Goal: Information Seeking & Learning: Learn about a topic

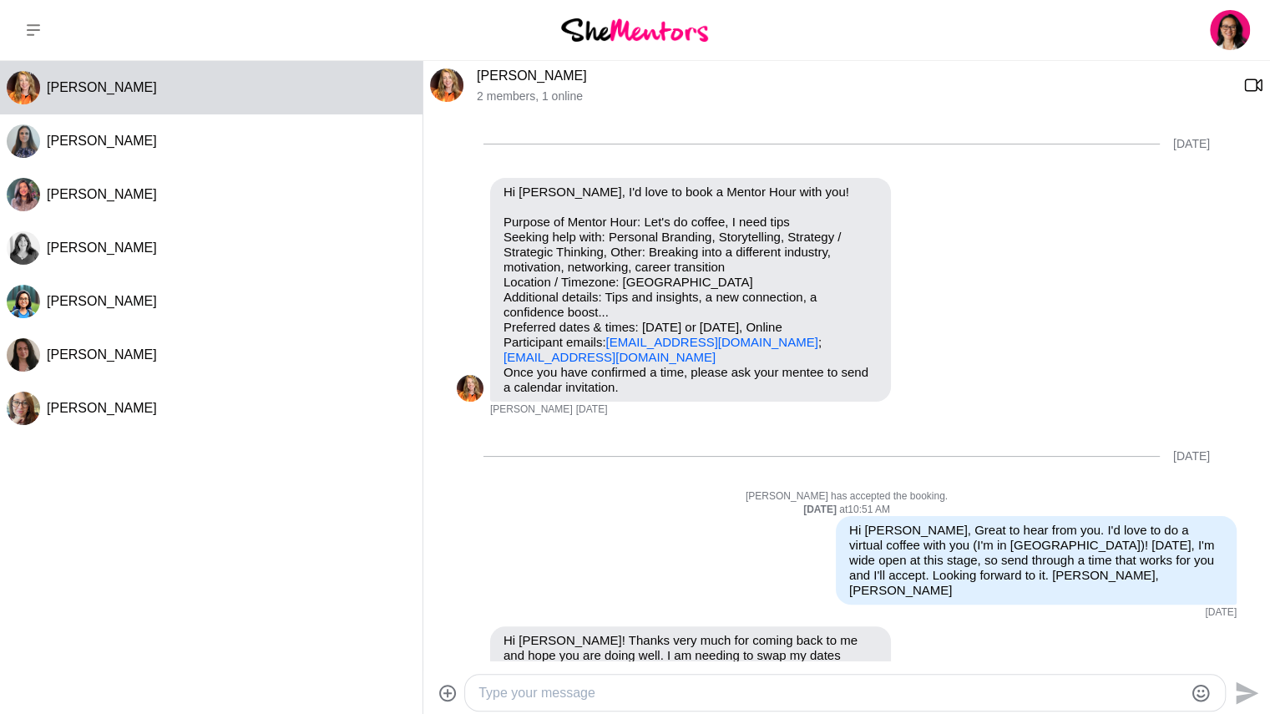
scroll to position [1164, 0]
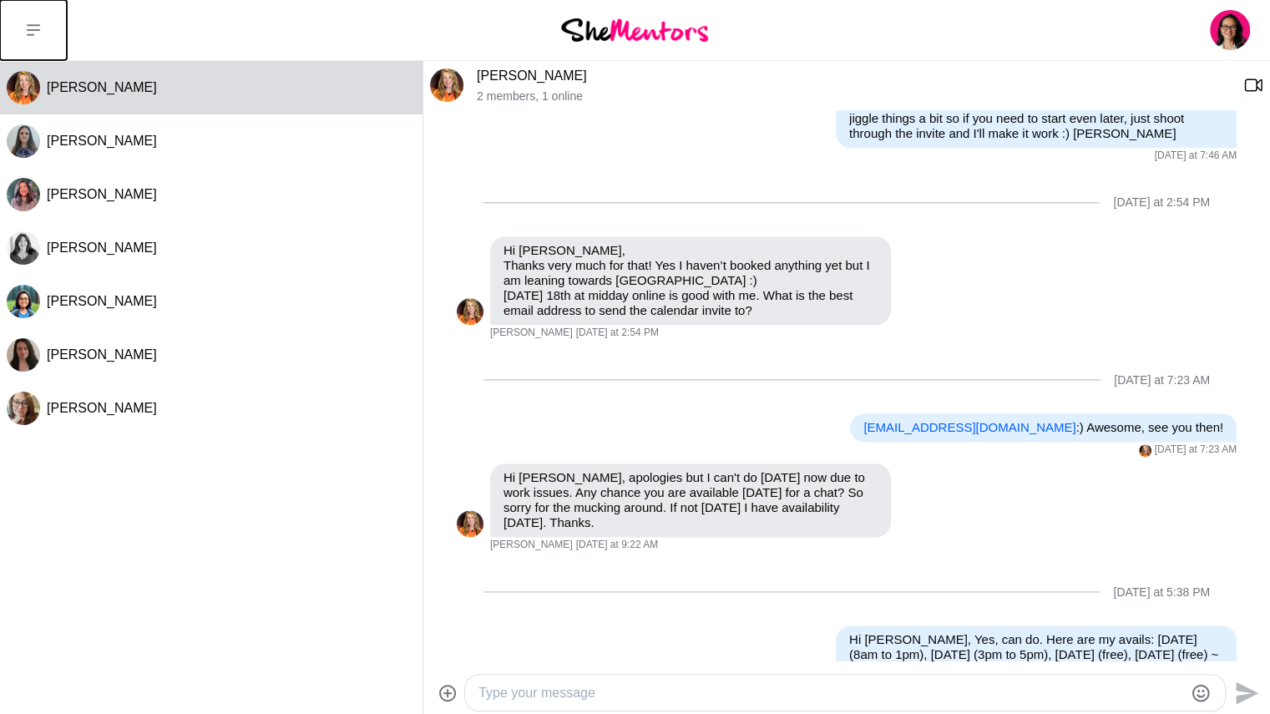
click at [37, 29] on icon at bounding box center [33, 30] width 13 height 12
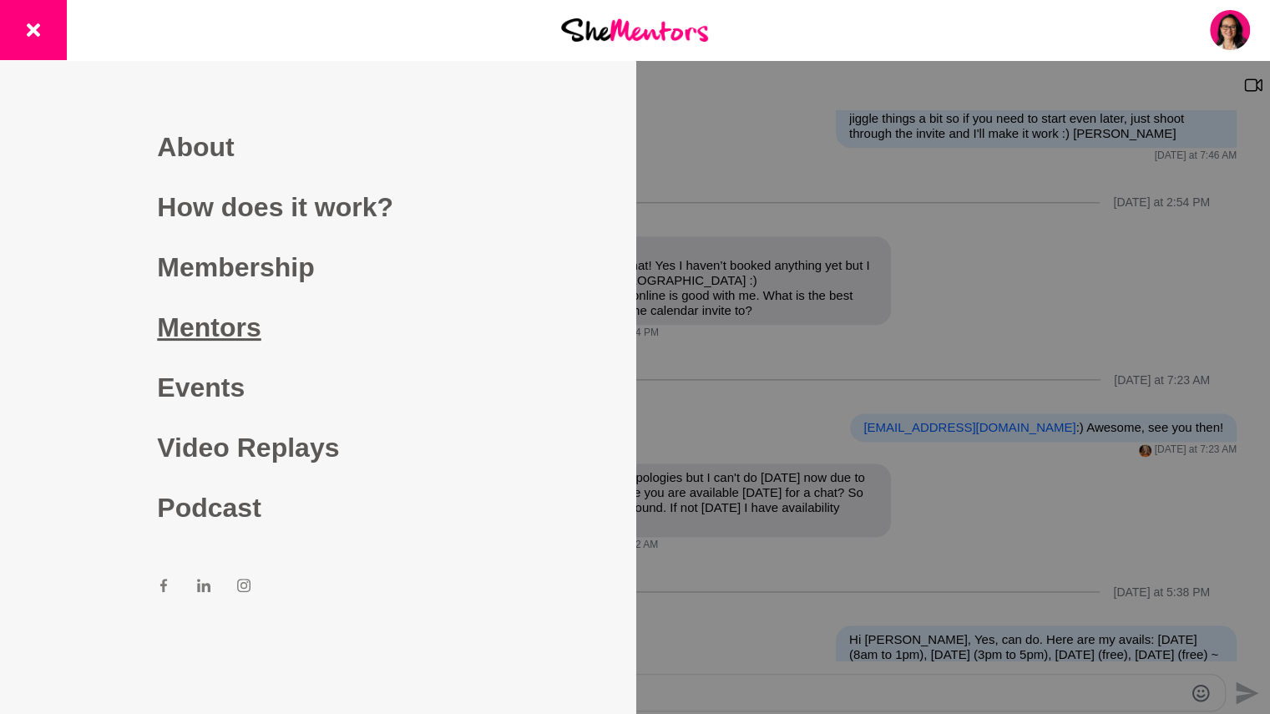
click at [230, 327] on link "Mentors" at bounding box center [317, 327] width 321 height 60
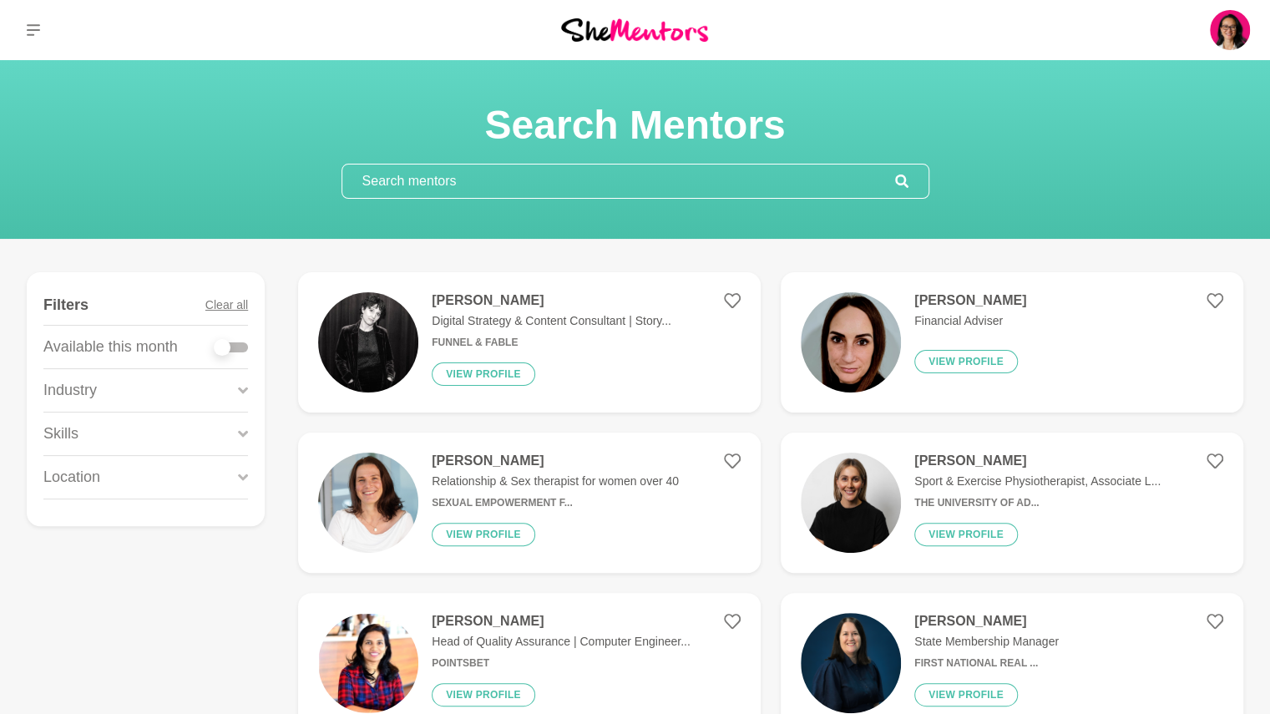
click at [524, 176] on input "text" at bounding box center [618, 181] width 553 height 33
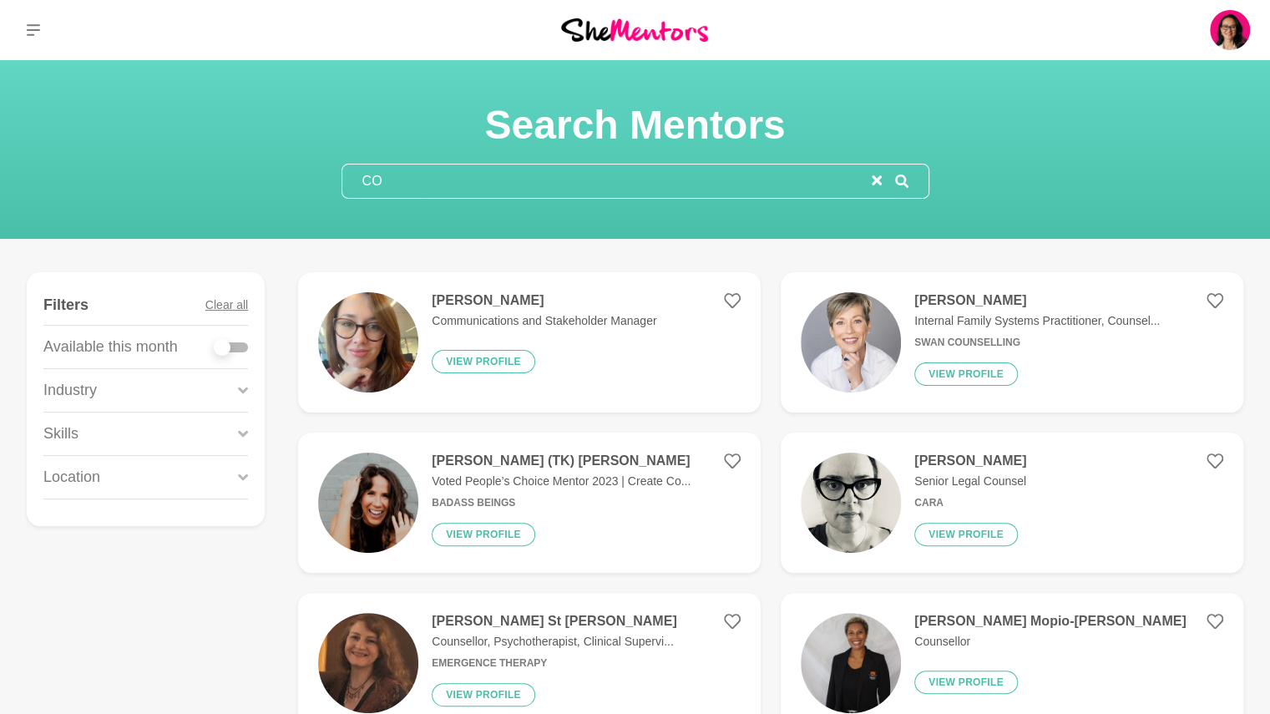
type input "C"
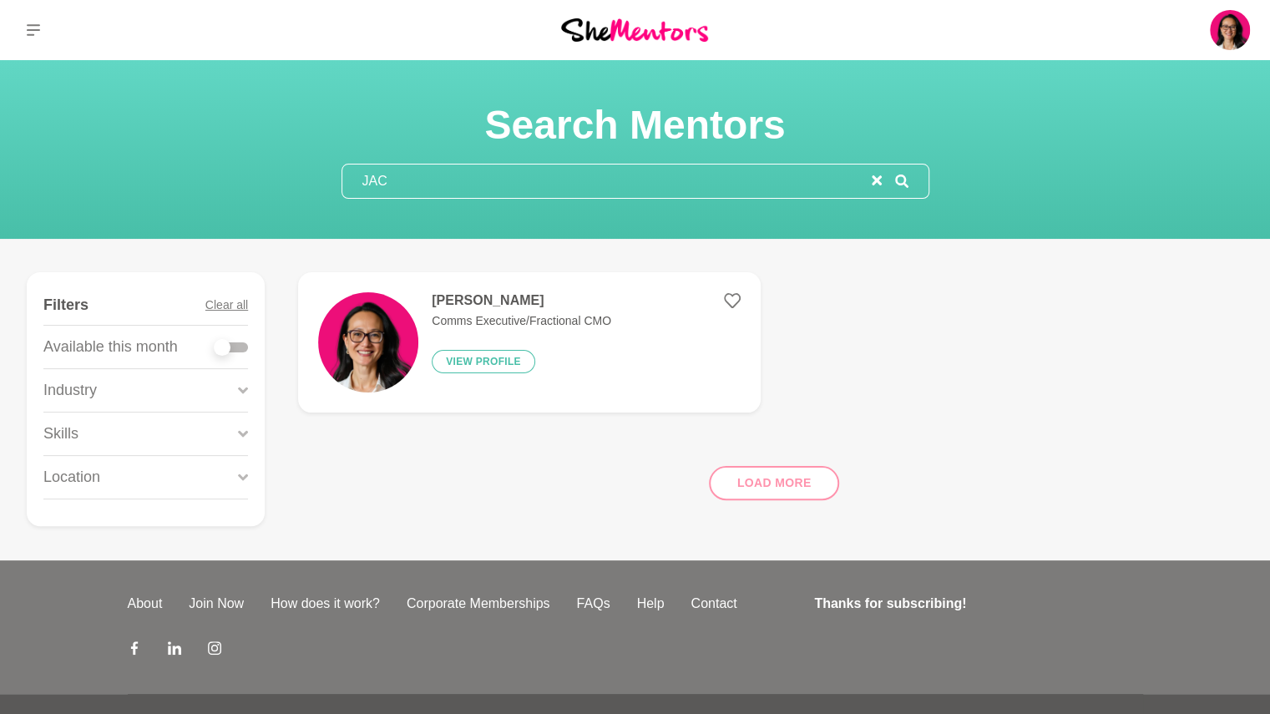
click at [808, 488] on div "Load more" at bounding box center [770, 476] width 945 height 101
click at [783, 488] on div "Load more" at bounding box center [770, 476] width 945 height 101
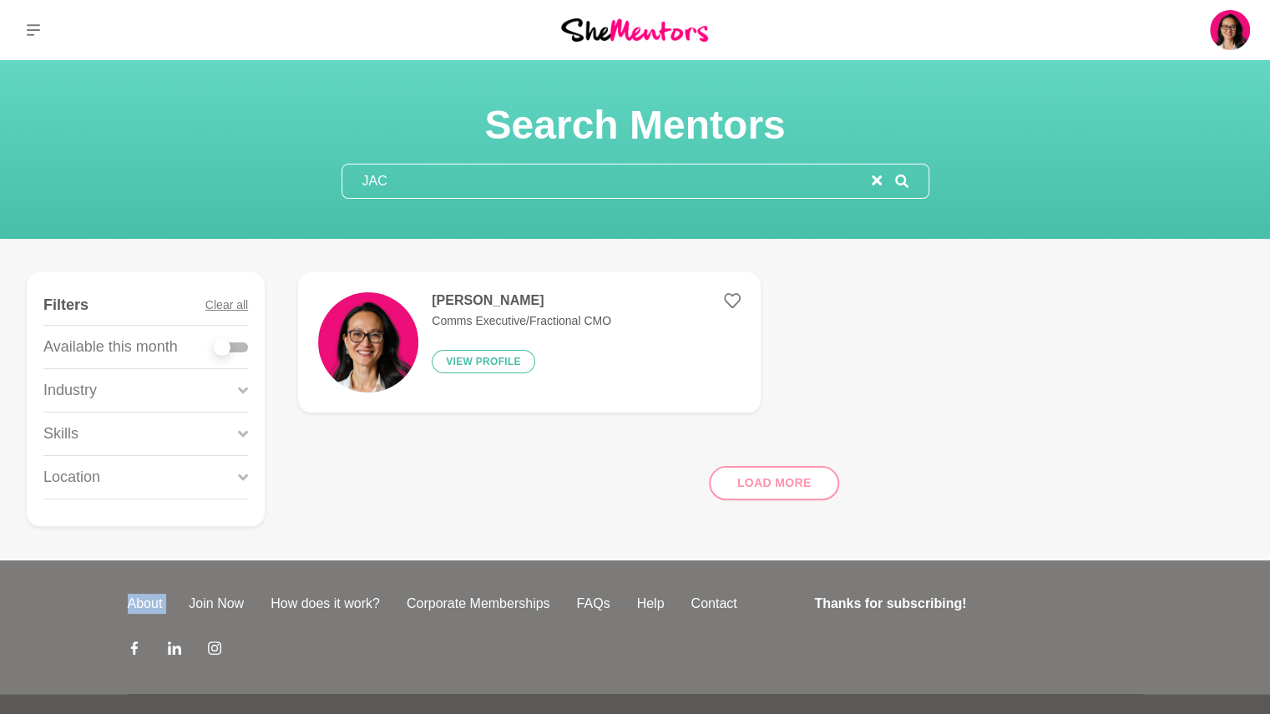
click at [408, 181] on input "JAC" at bounding box center [606, 181] width 529 height 33
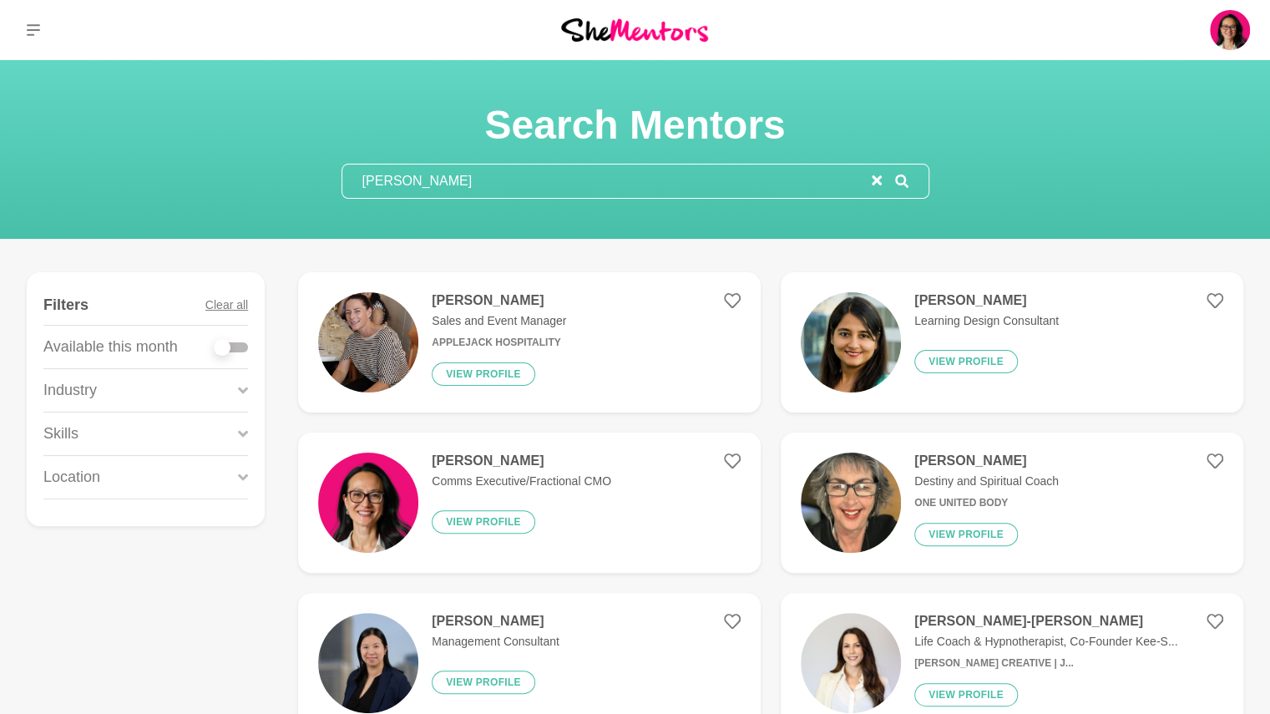
type input "J"
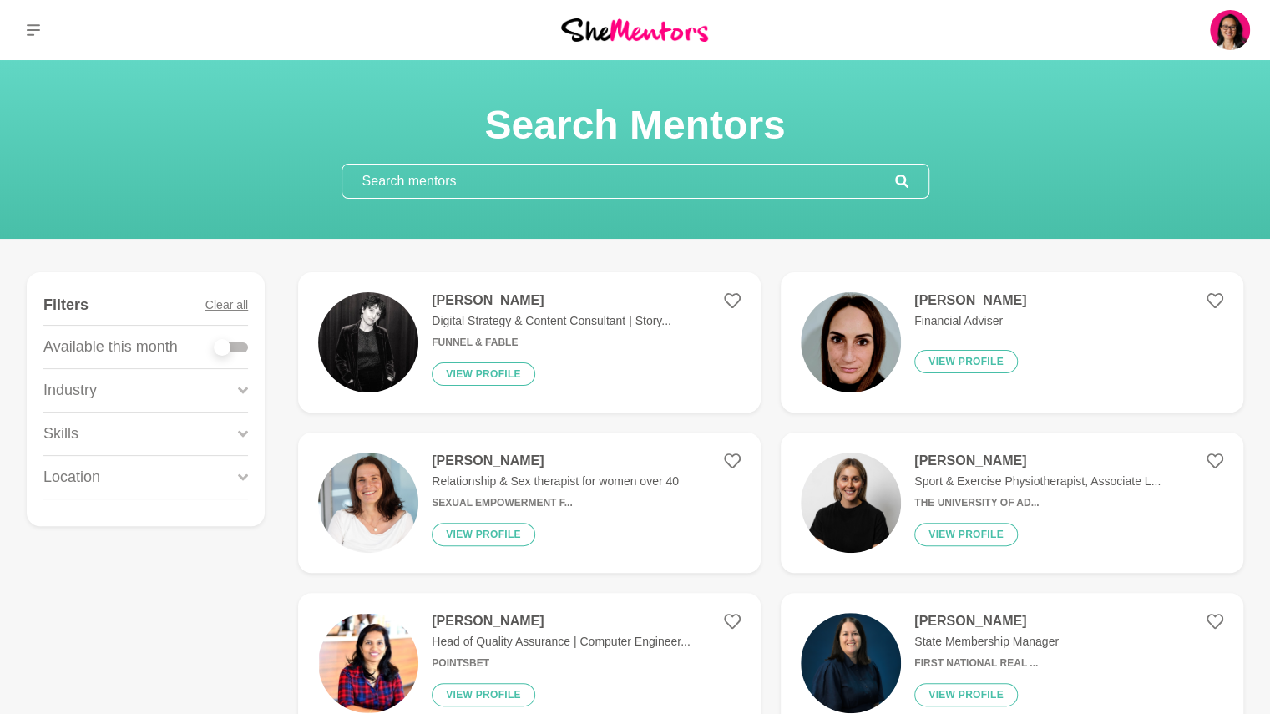
click at [231, 347] on div at bounding box center [231, 347] width 33 height 10
checkbox input "true"
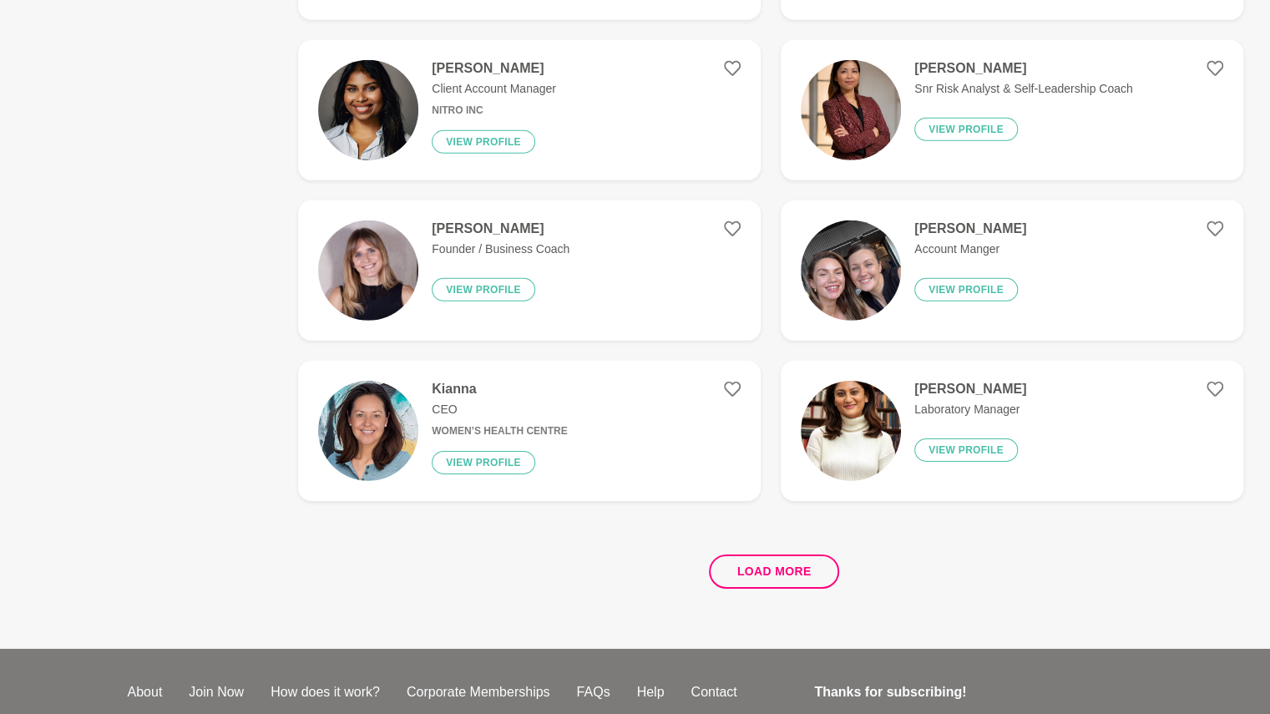
scroll to position [2959, 0]
click at [761, 575] on button "Load more" at bounding box center [774, 571] width 131 height 34
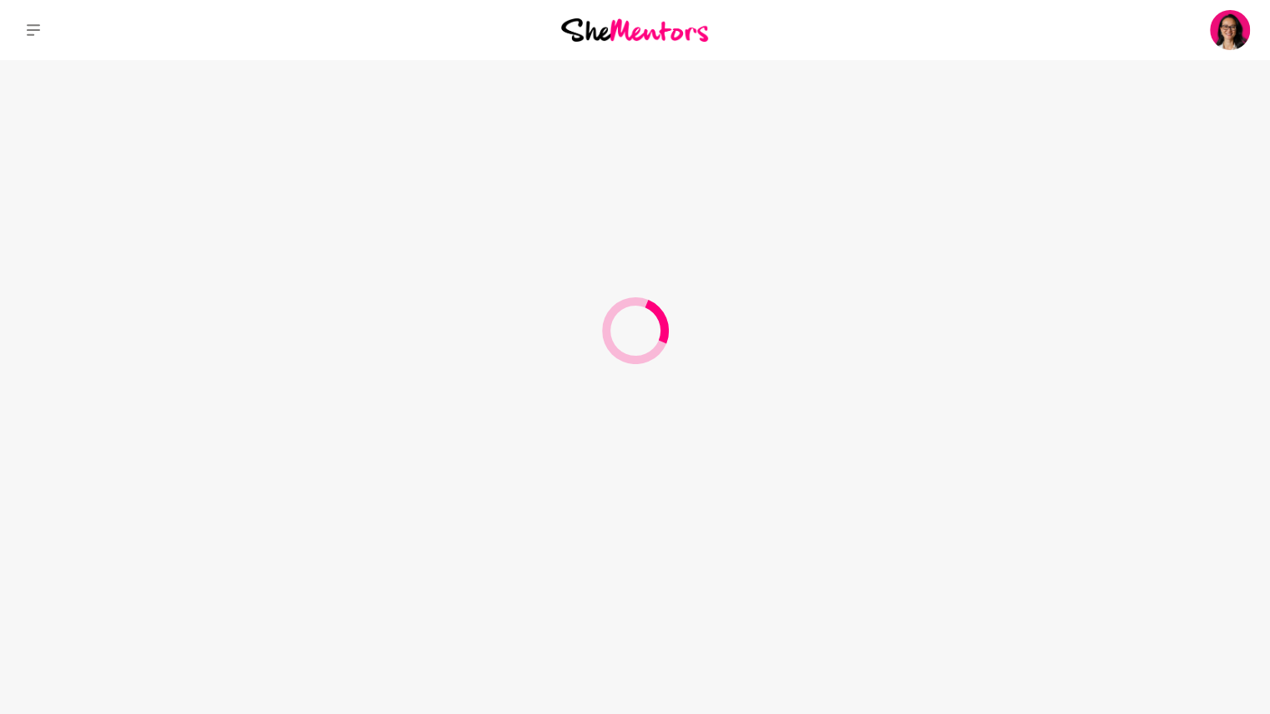
scroll to position [0, 0]
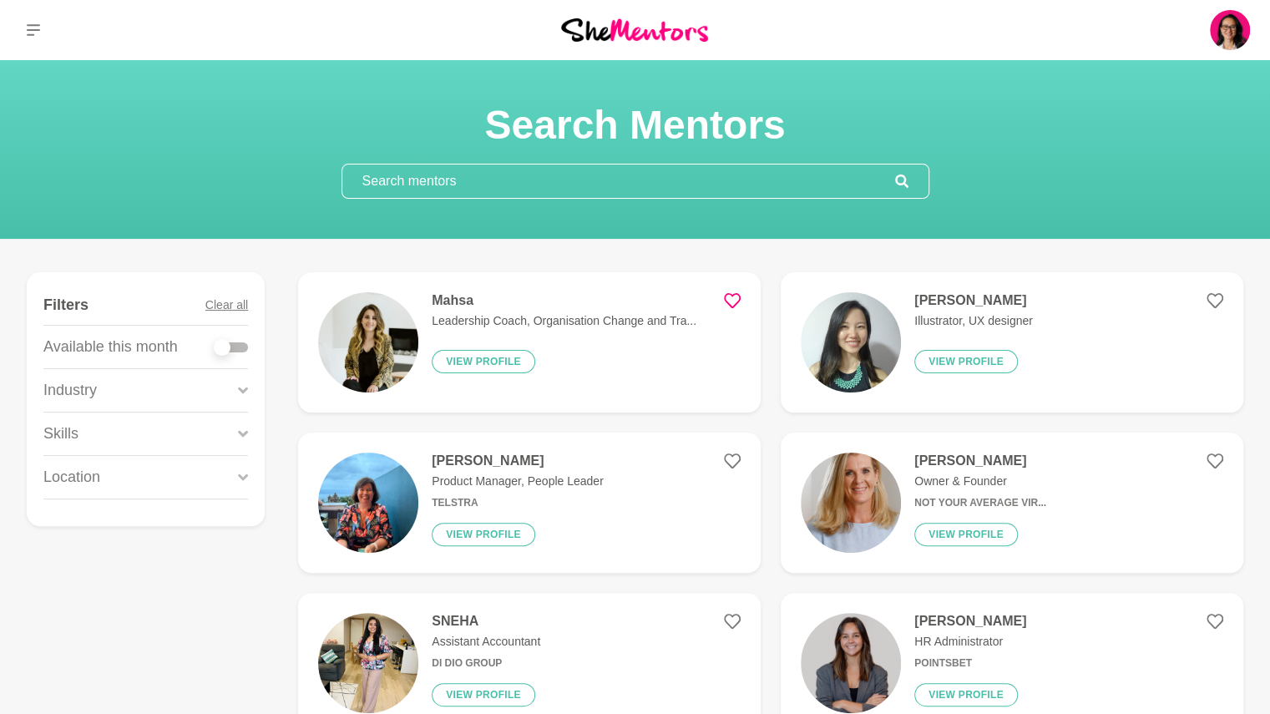
click at [237, 343] on div at bounding box center [231, 347] width 33 height 10
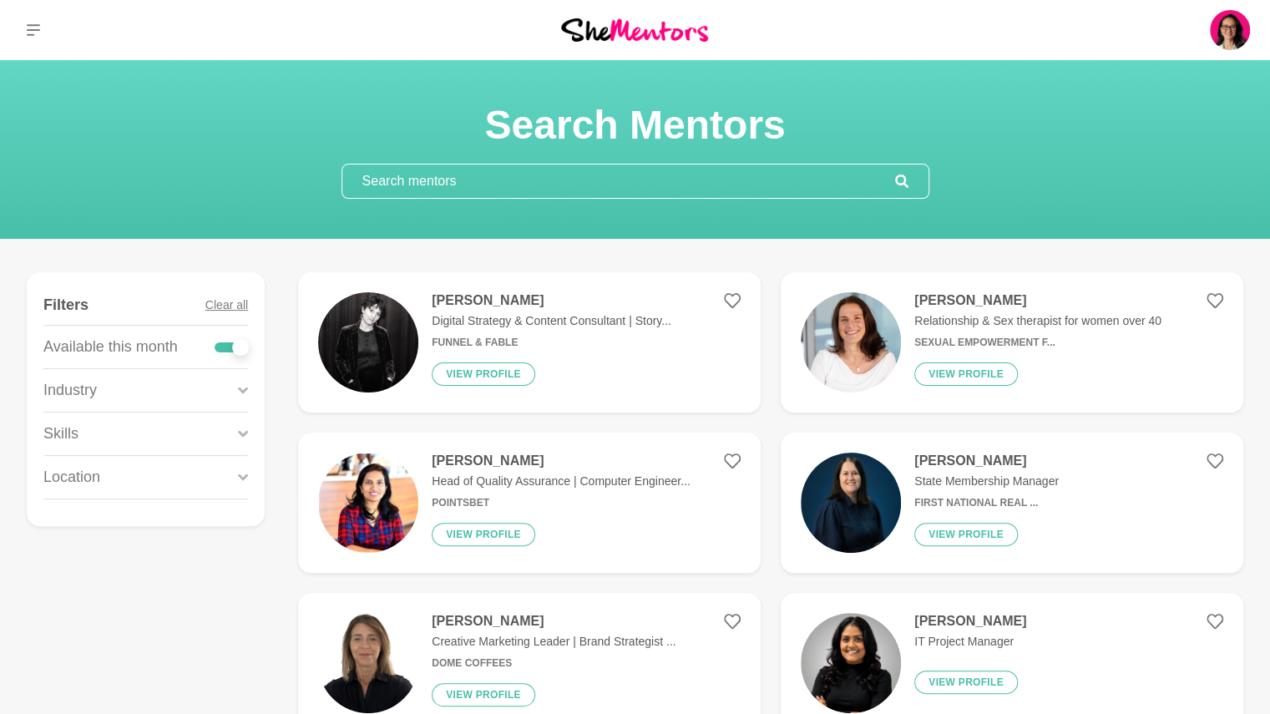
click at [241, 433] on icon at bounding box center [243, 433] width 10 height 7
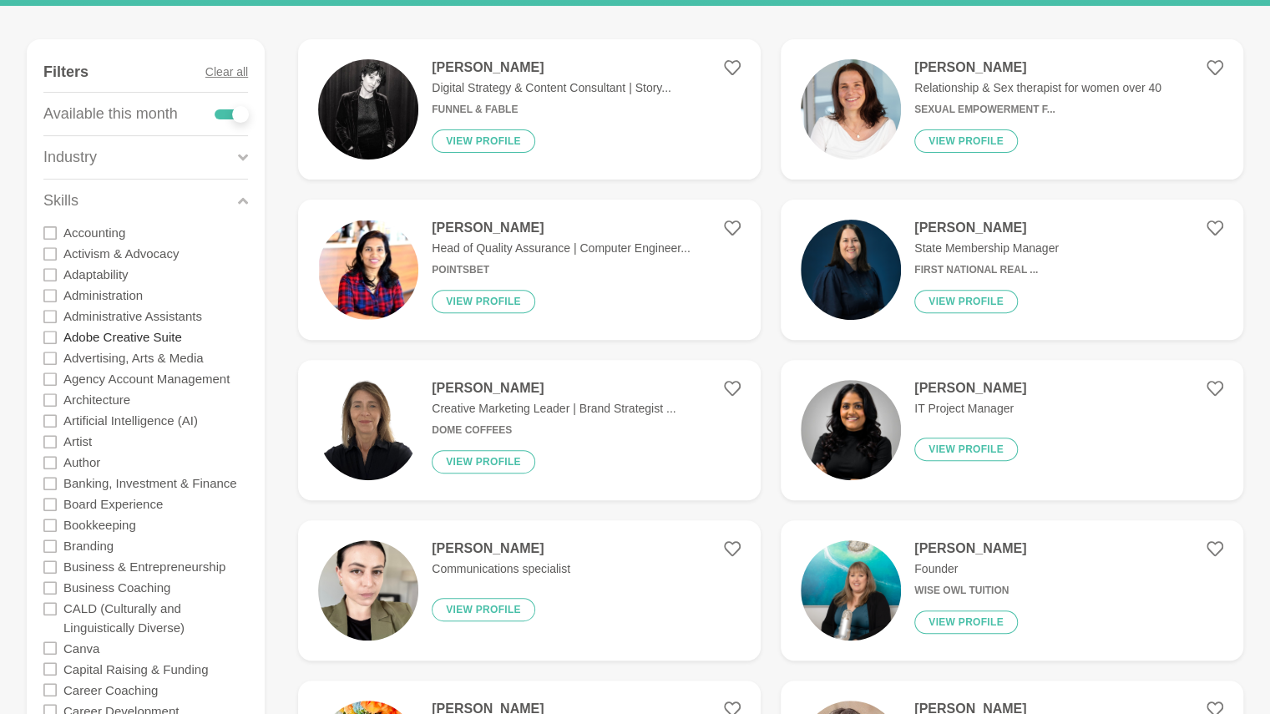
scroll to position [235, 0]
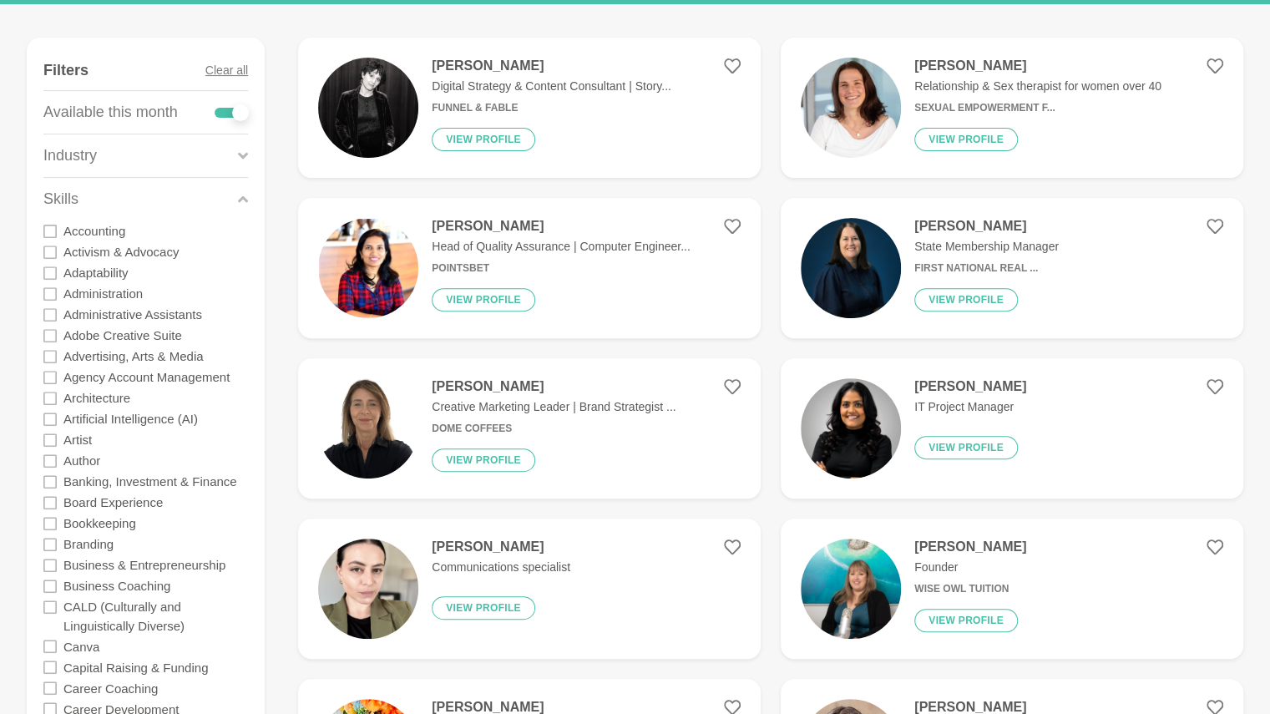
click at [53, 504] on icon at bounding box center [49, 502] width 13 height 13
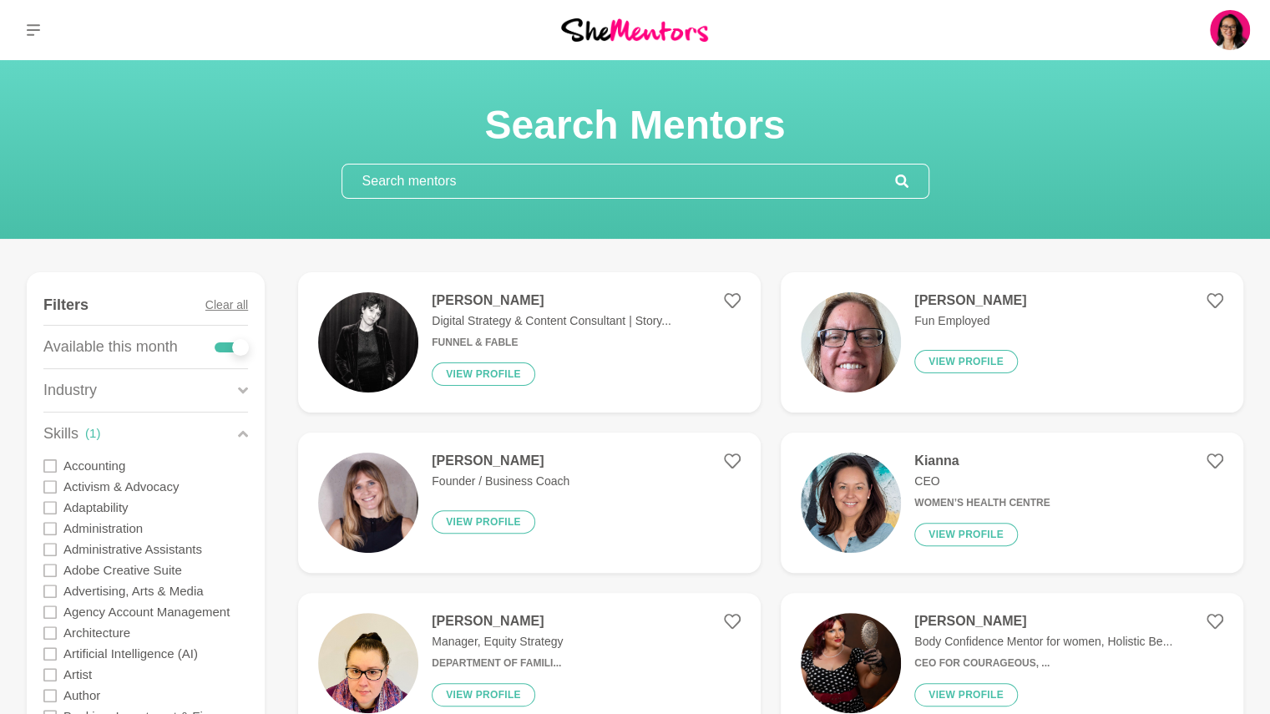
click at [510, 183] on input "text" at bounding box center [618, 181] width 553 height 33
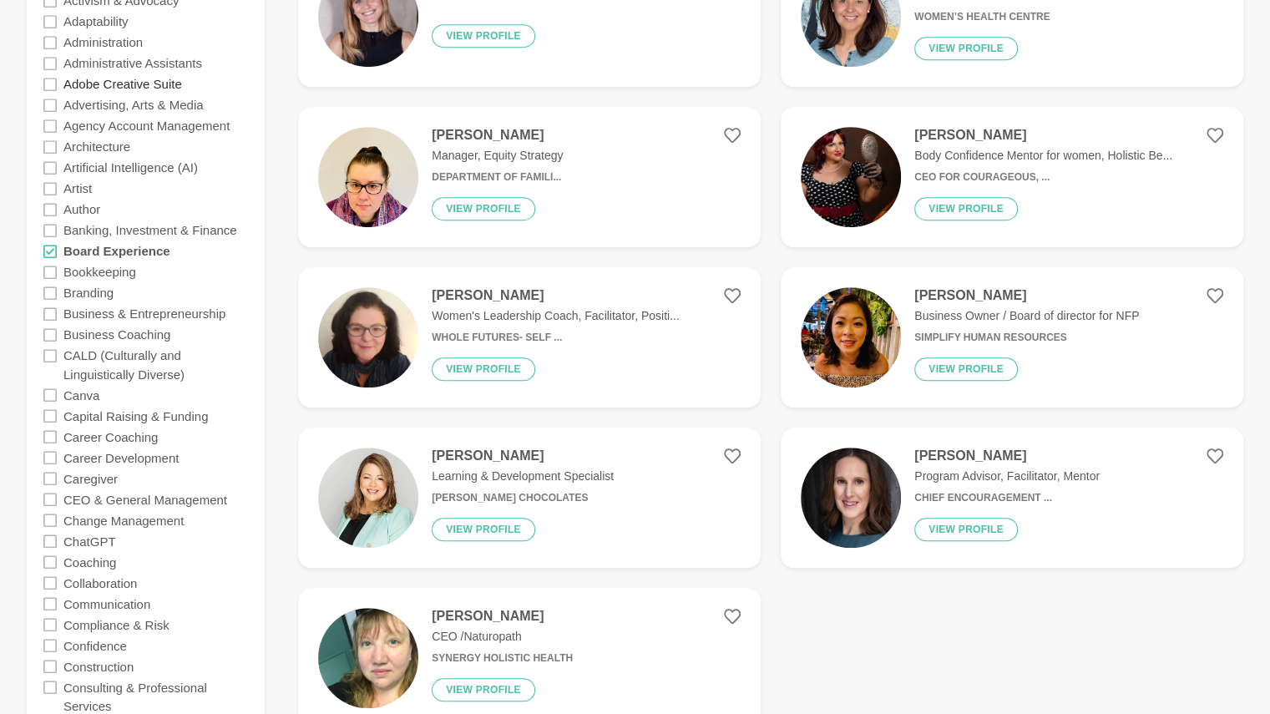
scroll to position [291, 0]
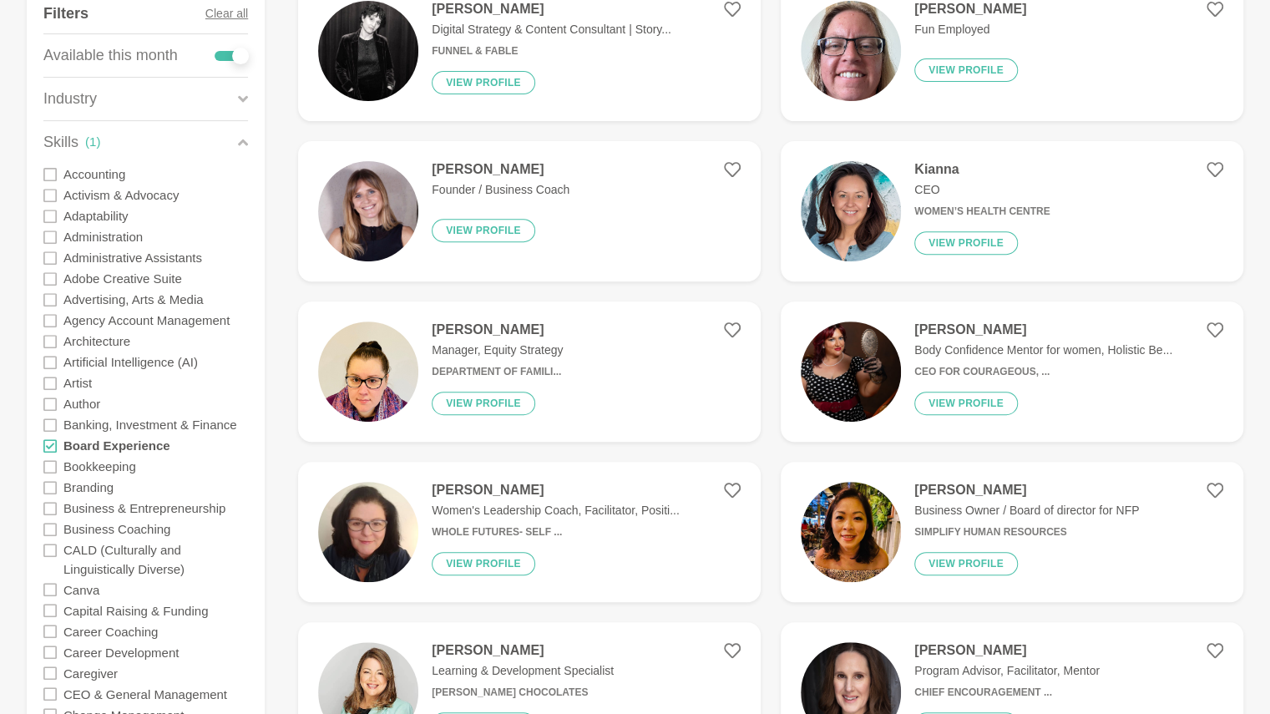
click at [56, 443] on icon at bounding box center [49, 445] width 13 height 13
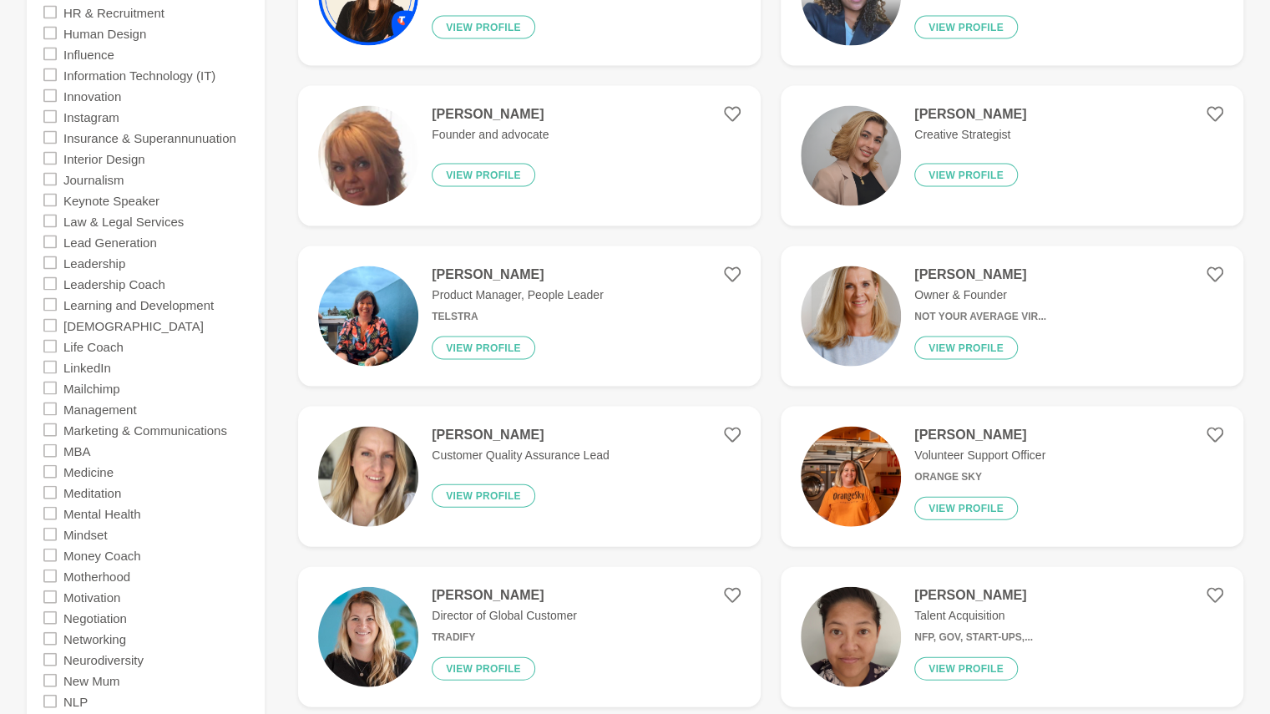
scroll to position [1951, 0]
click at [50, 430] on icon at bounding box center [49, 429] width 13 height 13
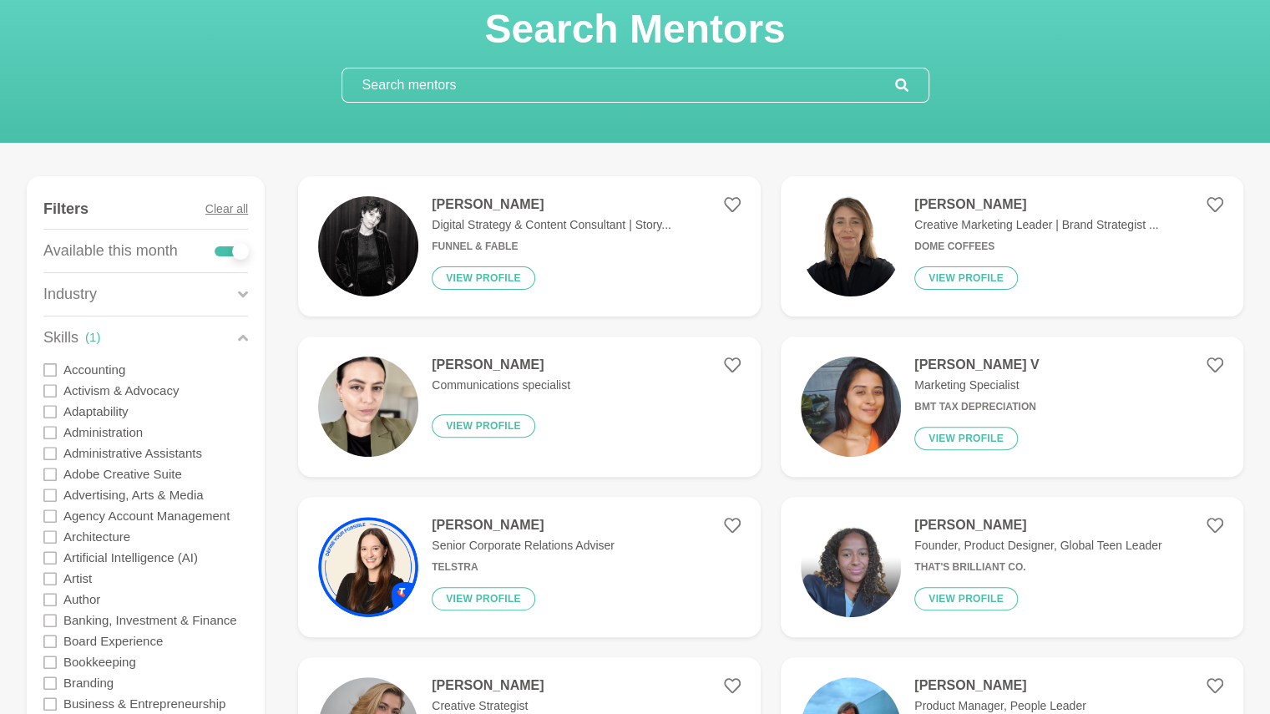
scroll to position [62, 0]
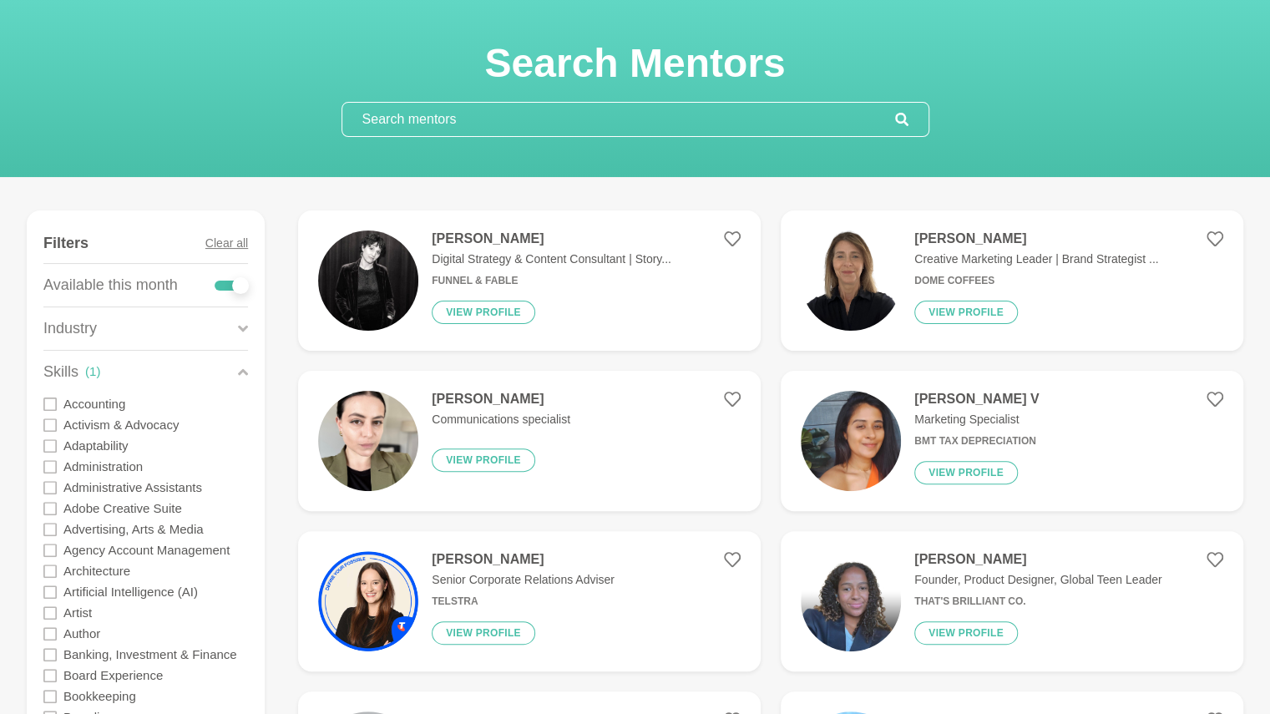
click at [228, 281] on div at bounding box center [231, 286] width 33 height 10
checkbox input "false"
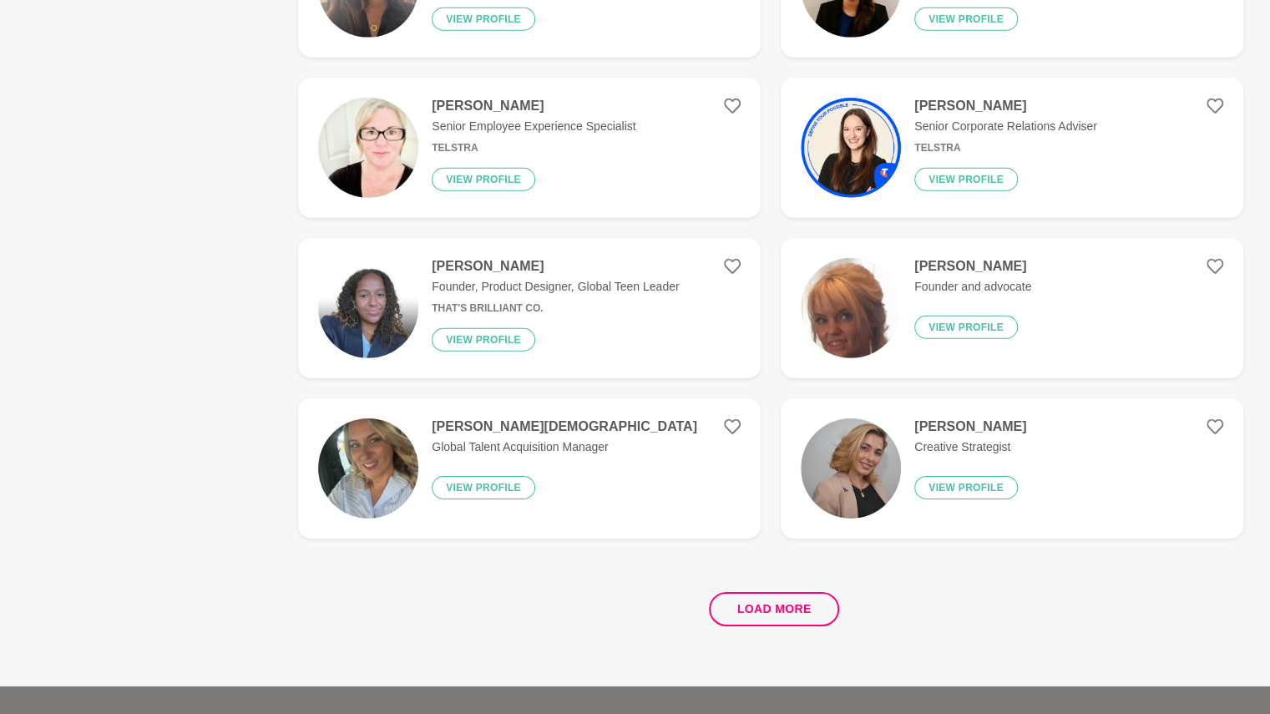
scroll to position [2924, 0]
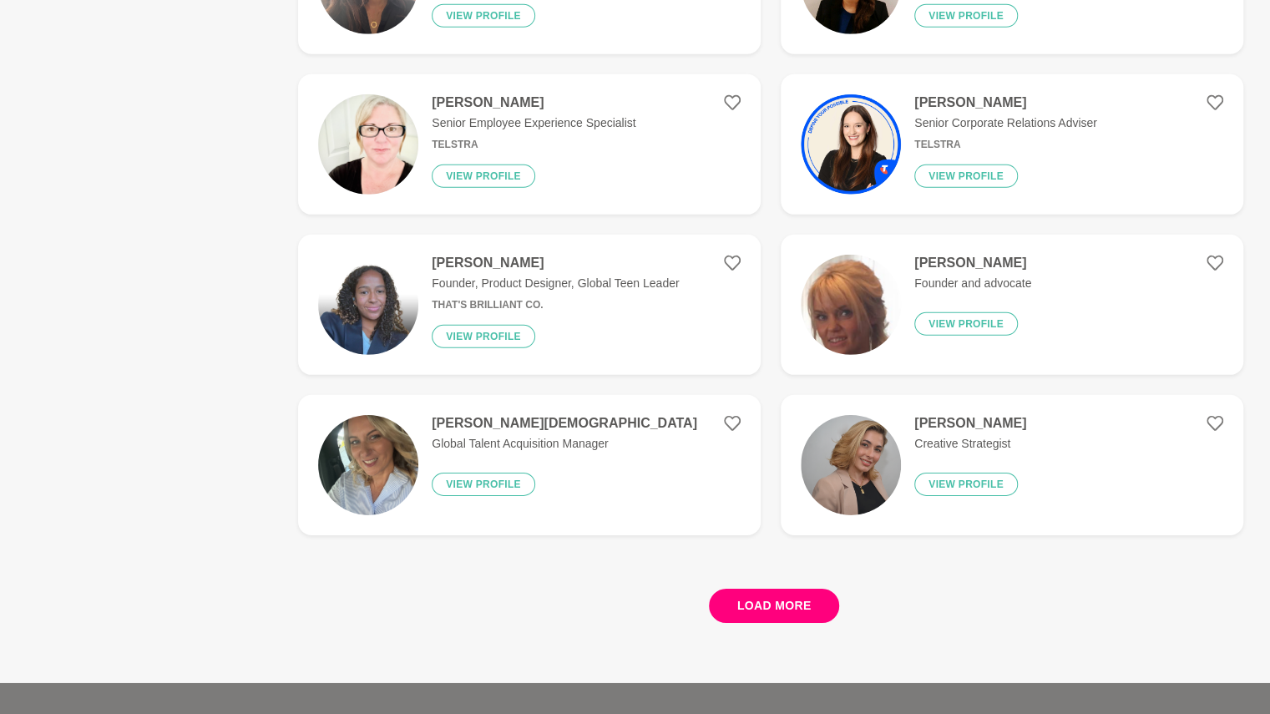
click at [788, 605] on button "Load more" at bounding box center [774, 606] width 131 height 34
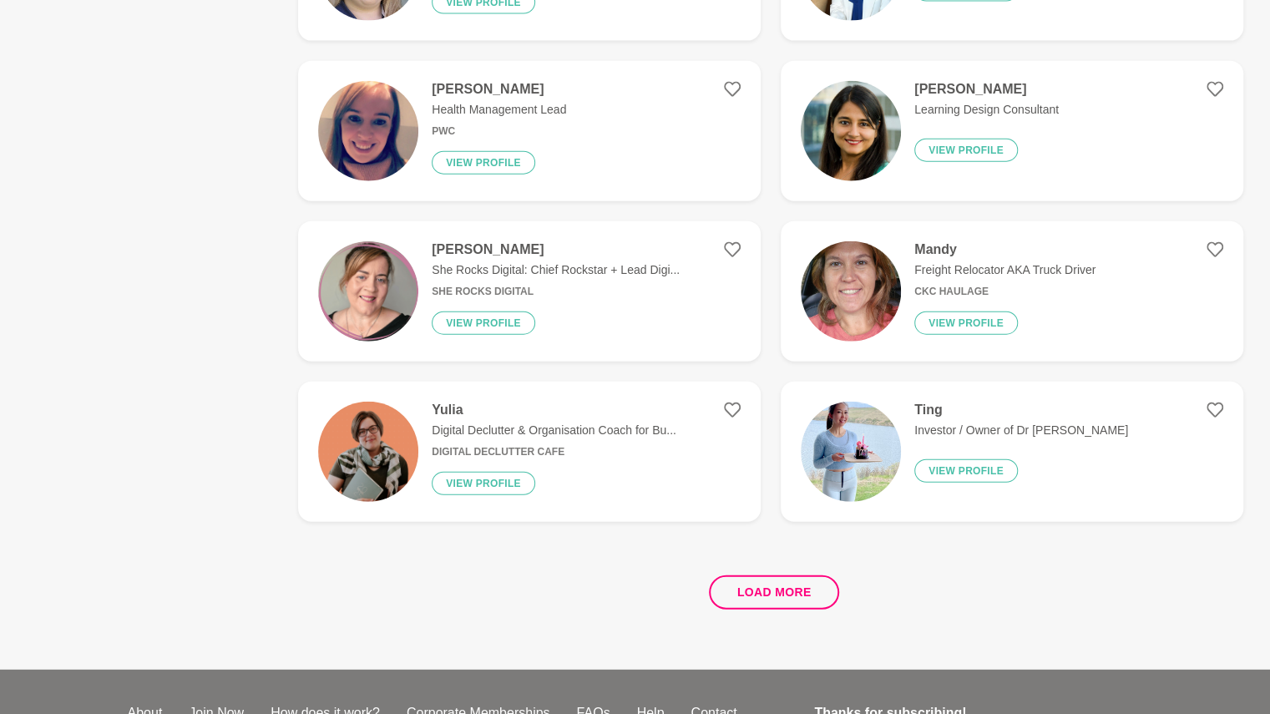
scroll to position [6156, 0]
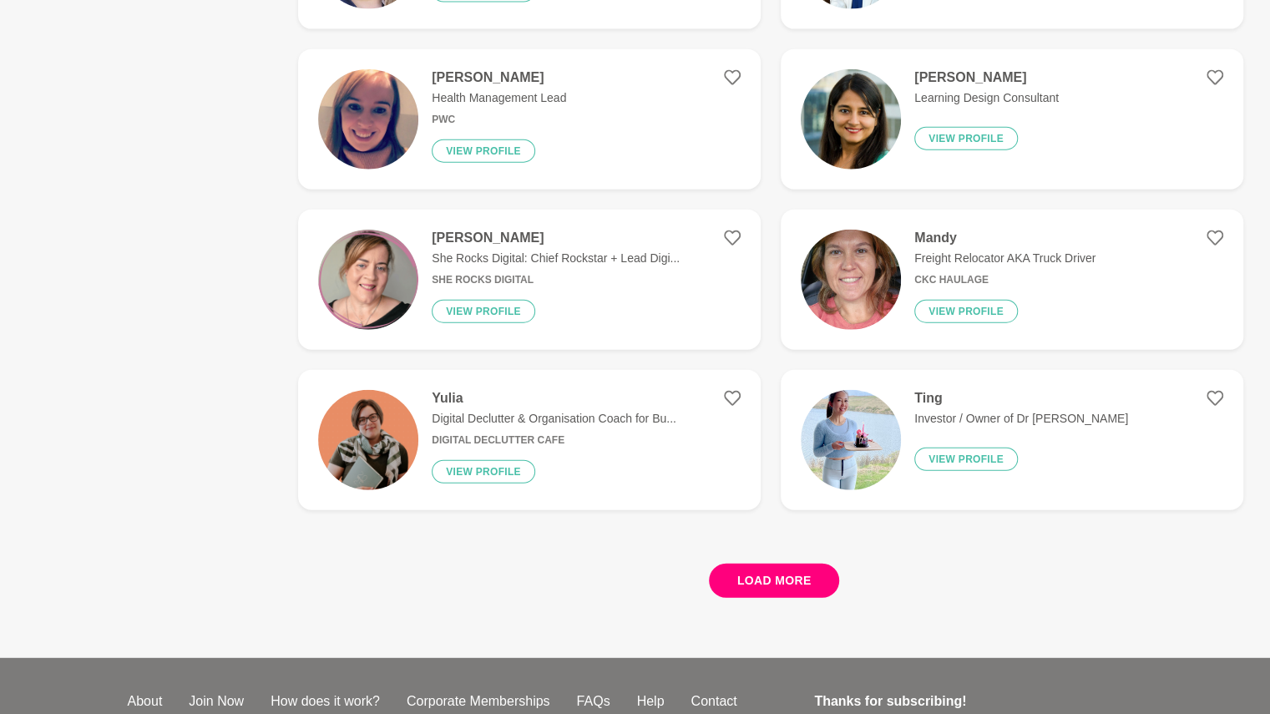
click at [765, 580] on button "Load more" at bounding box center [774, 581] width 131 height 34
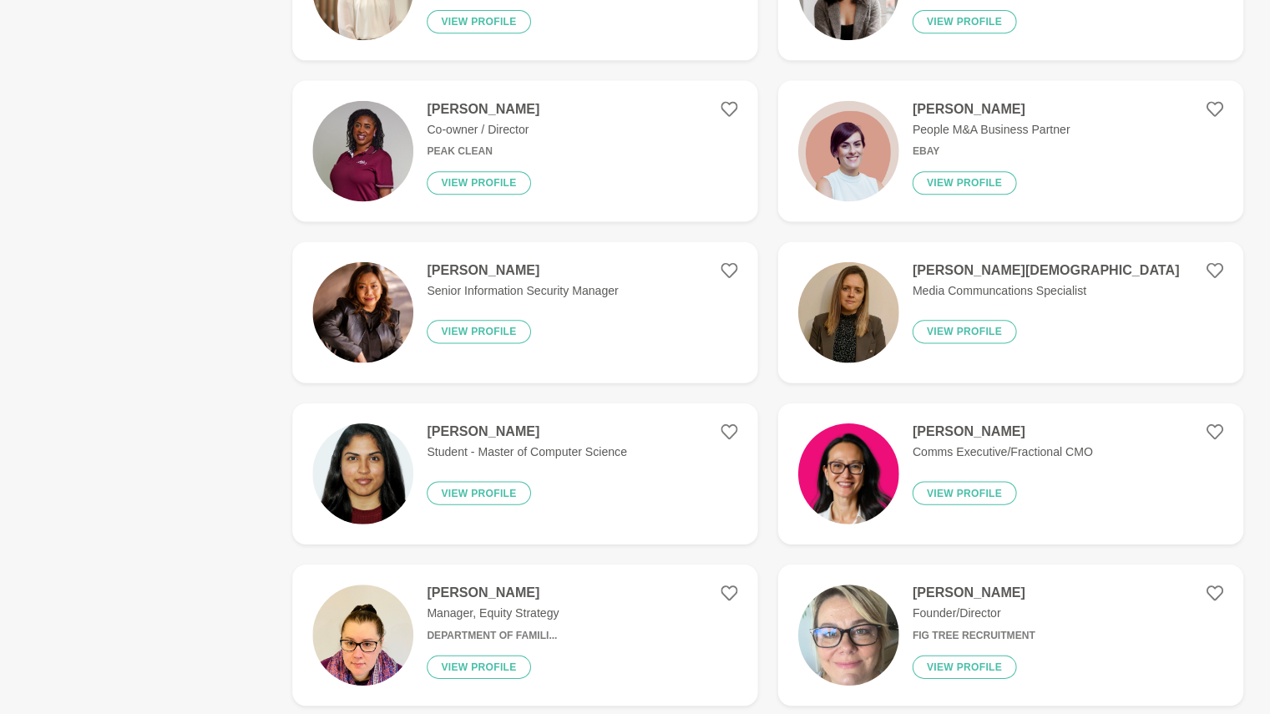
scroll to position [7246, 0]
